Goal: Check status: Check status

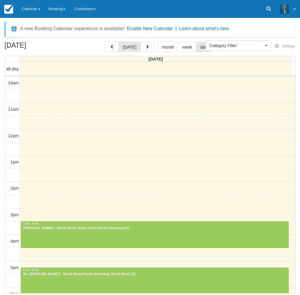
select select
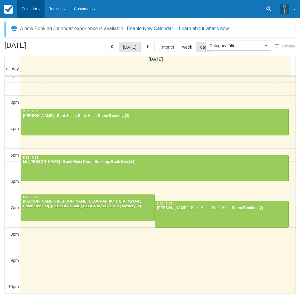
click at [28, 16] on link "Calendar" at bounding box center [30, 9] width 27 height 18
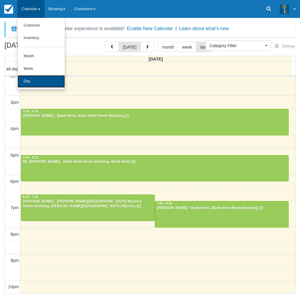
click at [35, 82] on link "Day" at bounding box center [41, 81] width 47 height 13
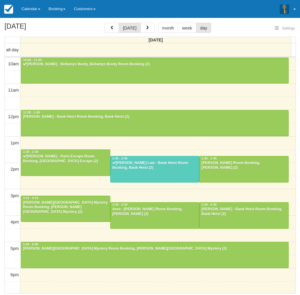
select select
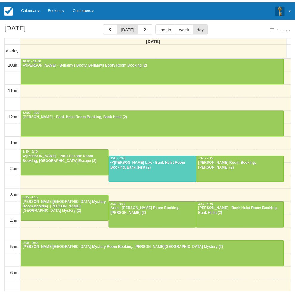
scroll to position [79, 0]
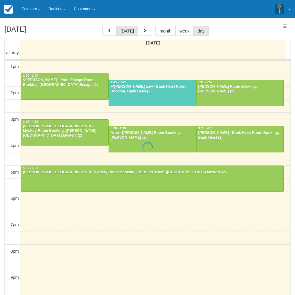
select select
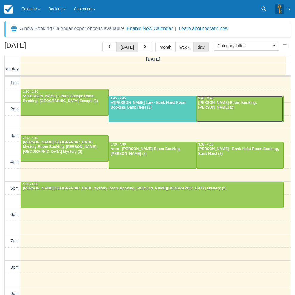
click at [230, 111] on div at bounding box center [240, 109] width 87 height 26
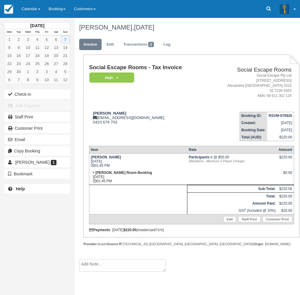
click at [4, 110] on div "Check-in Add Payment Staff Print Customer Print Email Copy Booking Brianna Edwa…" at bounding box center [37, 134] width 75 height 91
click at [37, 8] on link "Calendar" at bounding box center [30, 9] width 27 height 18
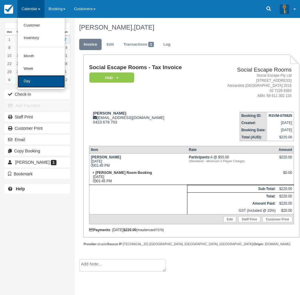
click at [39, 81] on link "Day" at bounding box center [41, 81] width 47 height 13
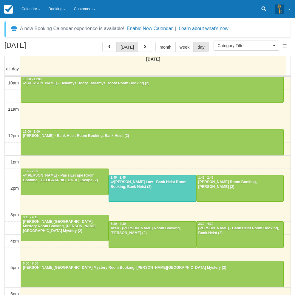
select select
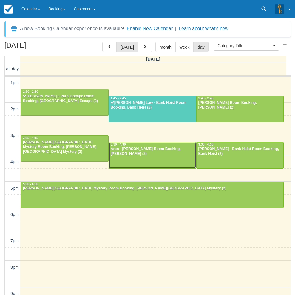
click at [153, 160] on div at bounding box center [152, 155] width 87 height 26
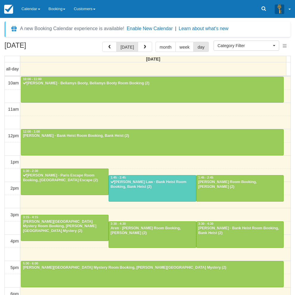
select select
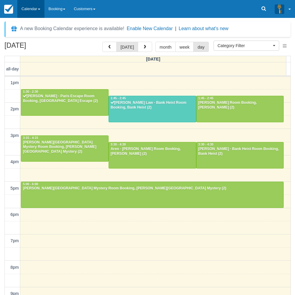
click at [30, 8] on link "Calendar" at bounding box center [30, 9] width 27 height 18
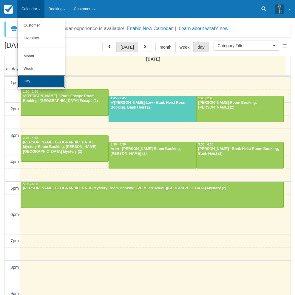
click at [29, 81] on link "Day" at bounding box center [41, 81] width 47 height 13
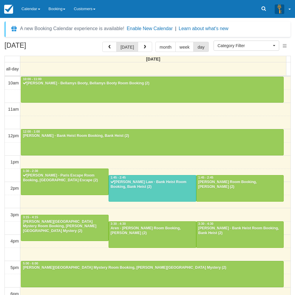
select select
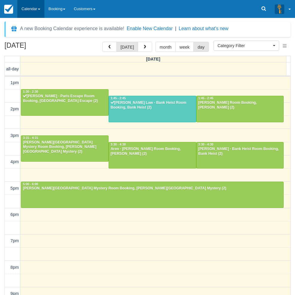
click at [24, 15] on link "Calendar" at bounding box center [30, 9] width 27 height 18
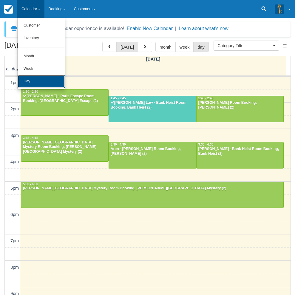
click at [33, 85] on link "Day" at bounding box center [41, 81] width 47 height 13
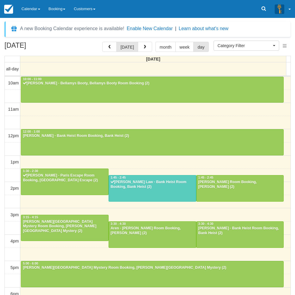
select select
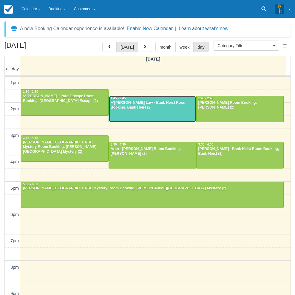
click at [176, 109] on div "[PERSON_NAME] Law - Bank Heist Room Booking, Bank Heist (2)" at bounding box center [152, 106] width 84 height 10
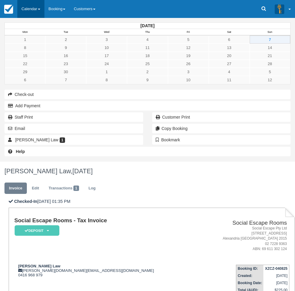
click at [31, 9] on link "Calendar" at bounding box center [30, 9] width 27 height 18
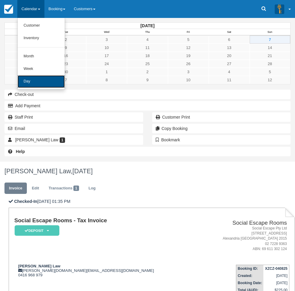
click at [30, 84] on link "Day" at bounding box center [41, 81] width 47 height 13
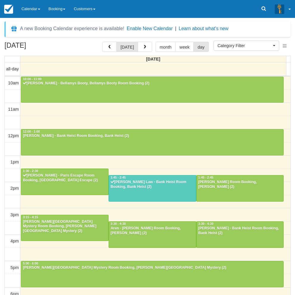
select select
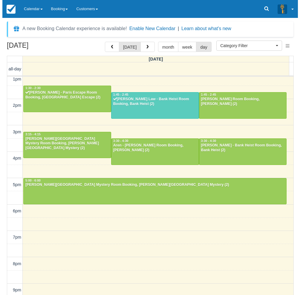
scroll to position [90, 0]
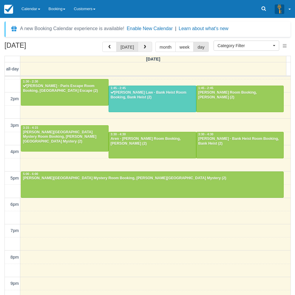
click at [146, 48] on button "button" at bounding box center [145, 47] width 14 height 10
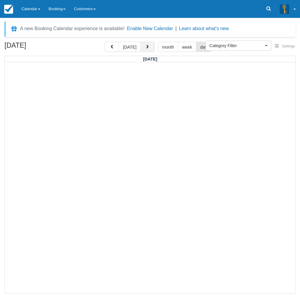
click at [146, 48] on span "button" at bounding box center [147, 47] width 4 height 4
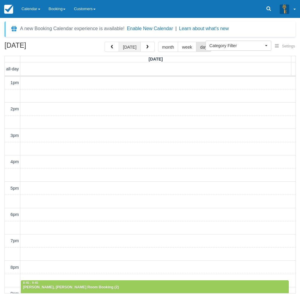
click at [122, 48] on button "[DATE]" at bounding box center [129, 47] width 22 height 10
